Goal: Find specific page/section: Find specific page/section

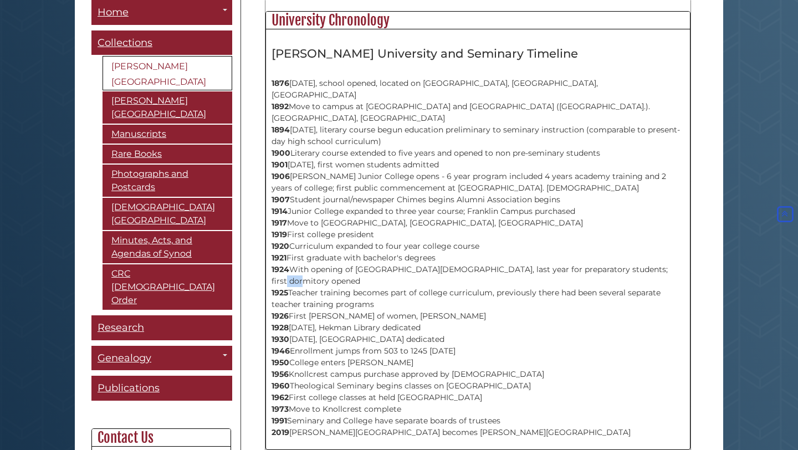
scroll to position [594, 0]
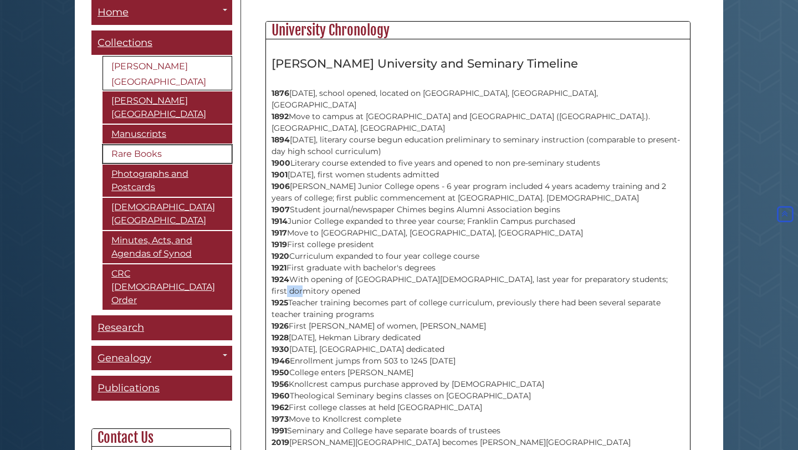
click at [162, 145] on link "Rare Books" at bounding box center [168, 154] width 130 height 19
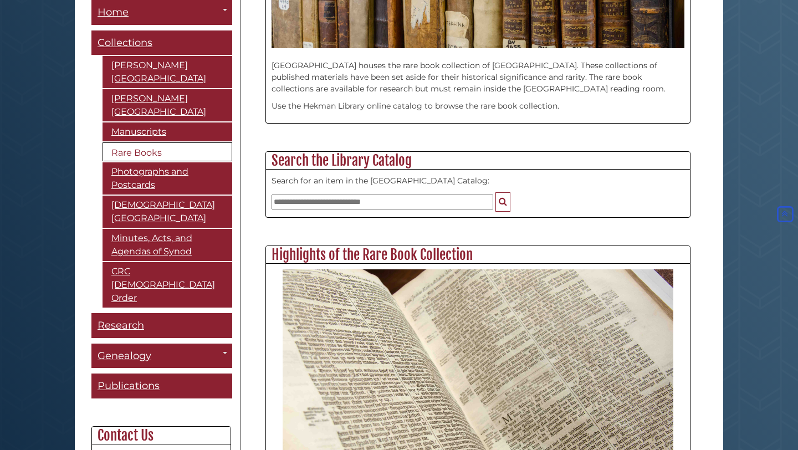
scroll to position [417, 0]
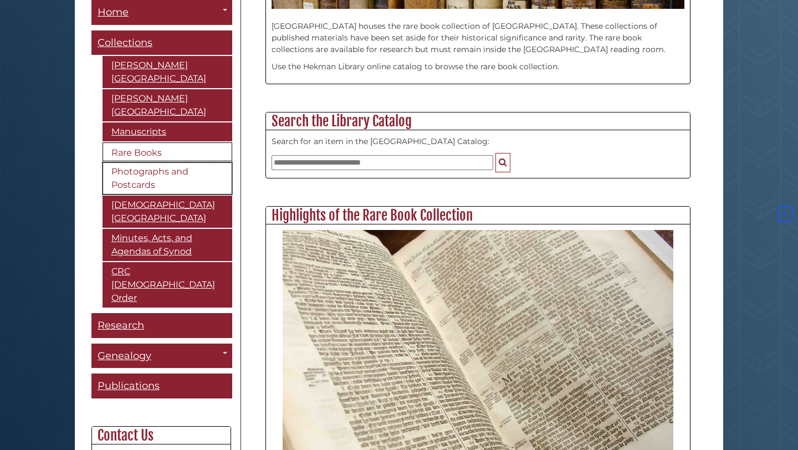
click at [167, 170] on link "Photographs and Postcards" at bounding box center [168, 178] width 130 height 32
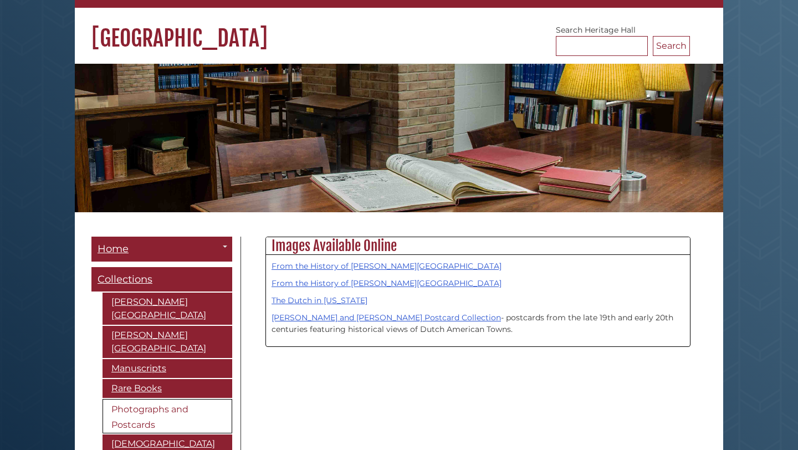
scroll to position [117, 0]
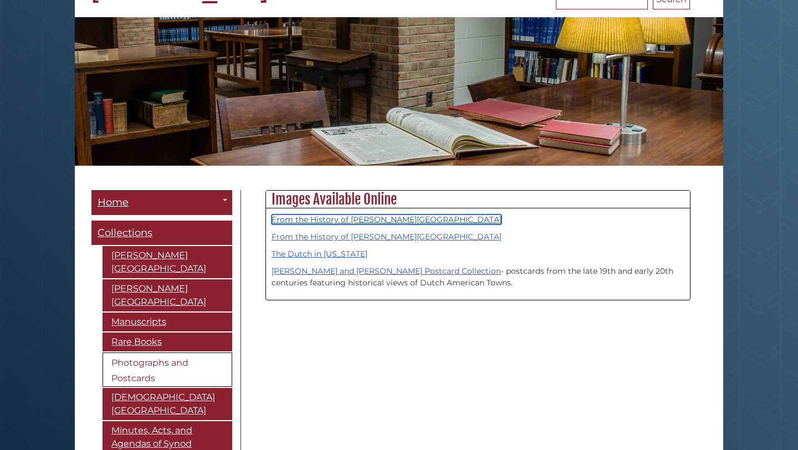
click at [395, 217] on link "From the History of Calvin University" at bounding box center [387, 219] width 230 height 10
